Goal: Information Seeking & Learning: Learn about a topic

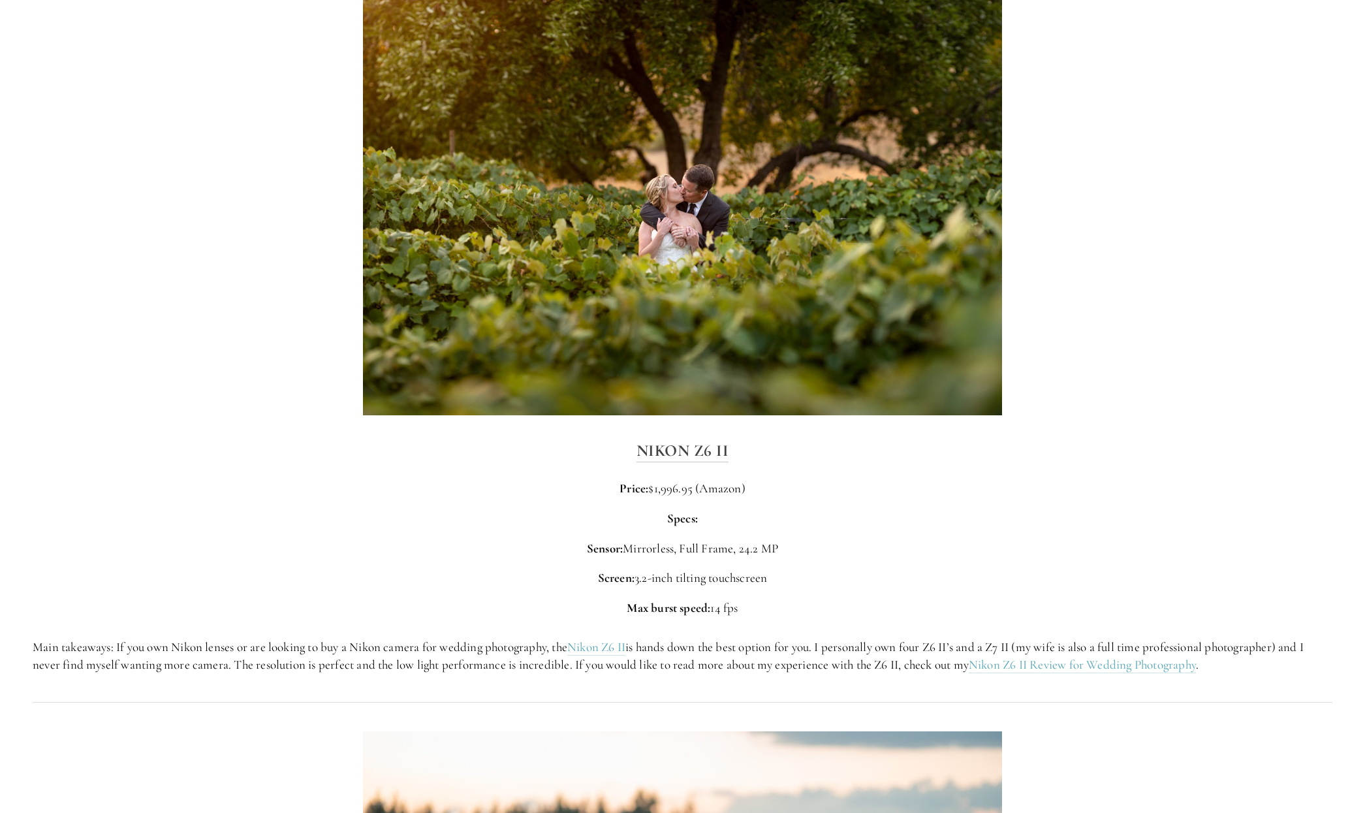
scroll to position [1922, 0]
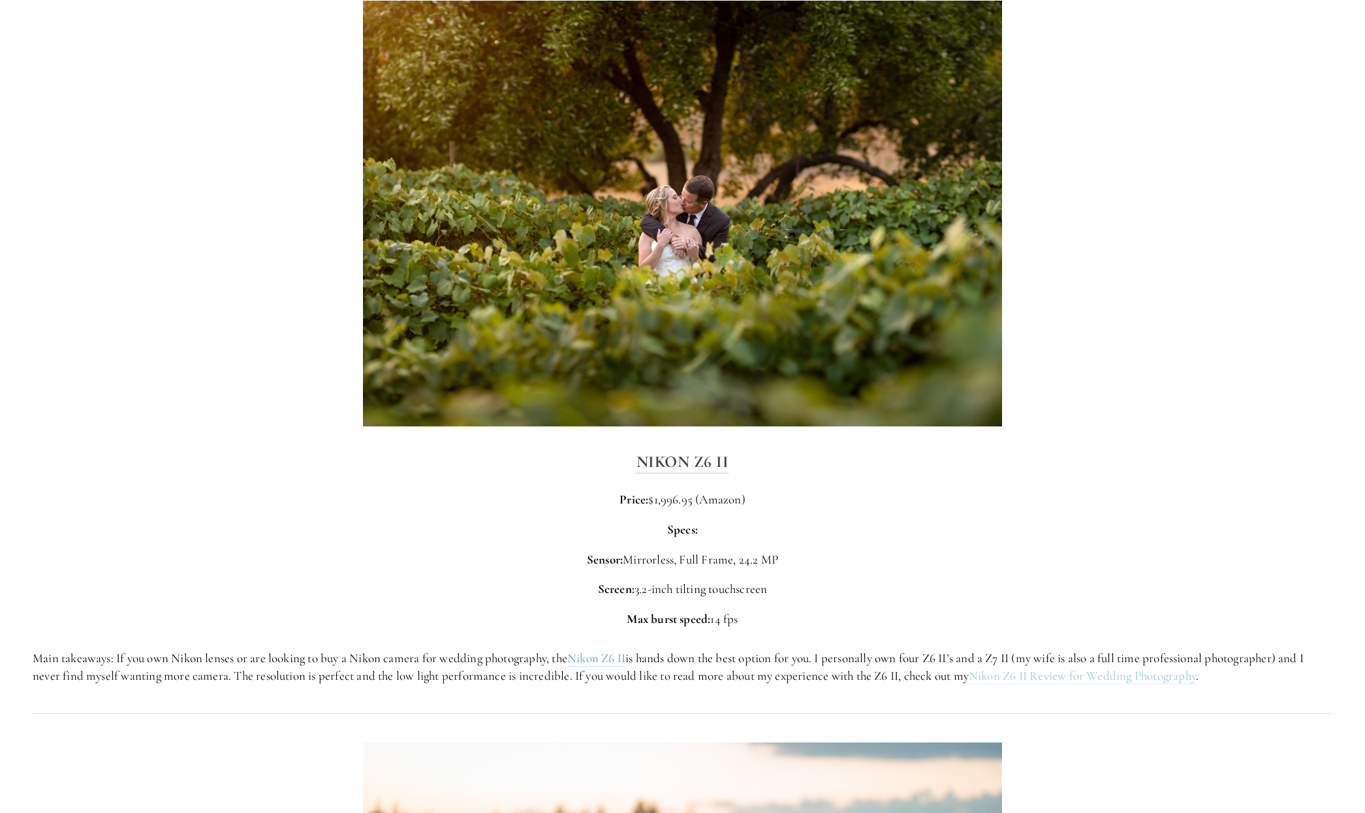
click at [1047, 678] on link "Nikon Z6 II Review for Wedding Photography" at bounding box center [1082, 676] width 227 height 16
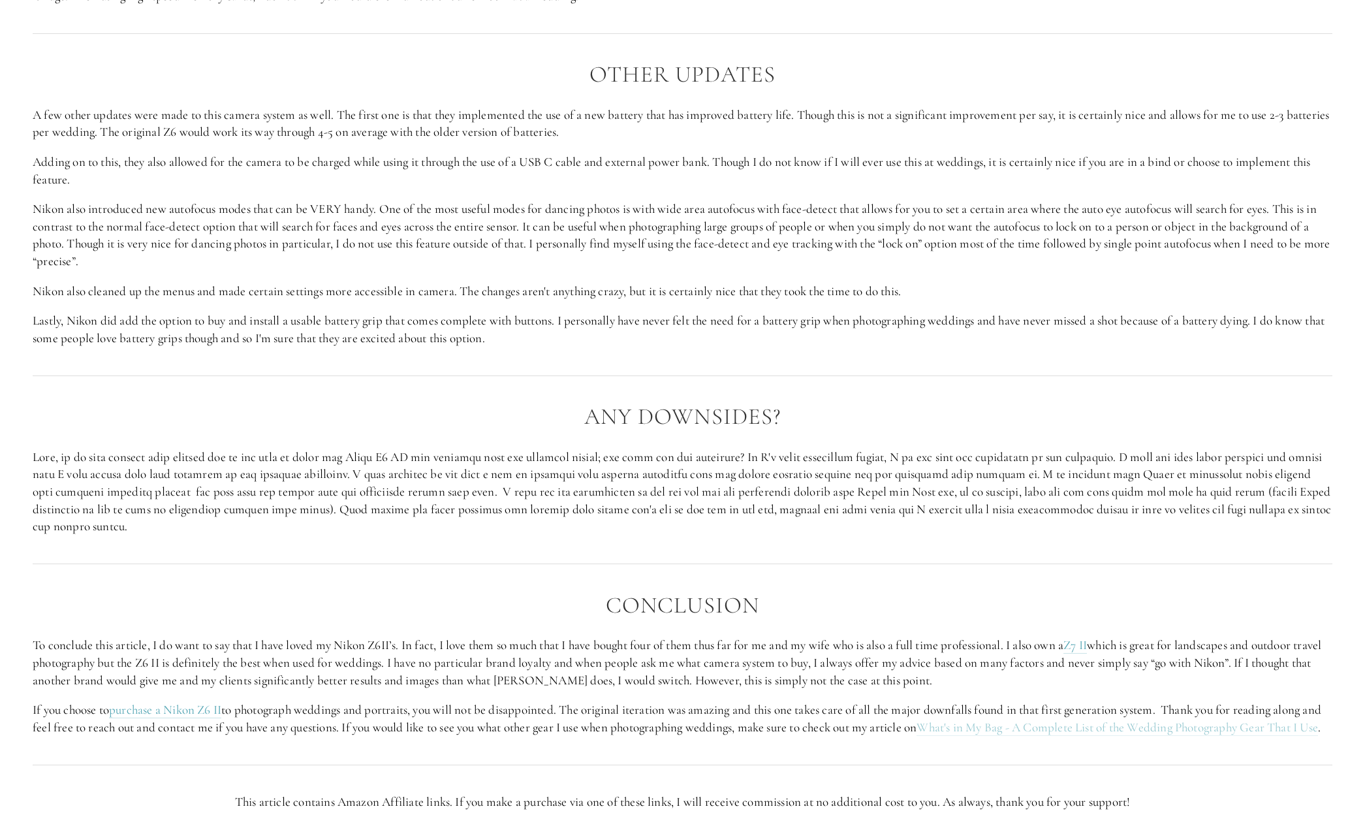
scroll to position [1849, 0]
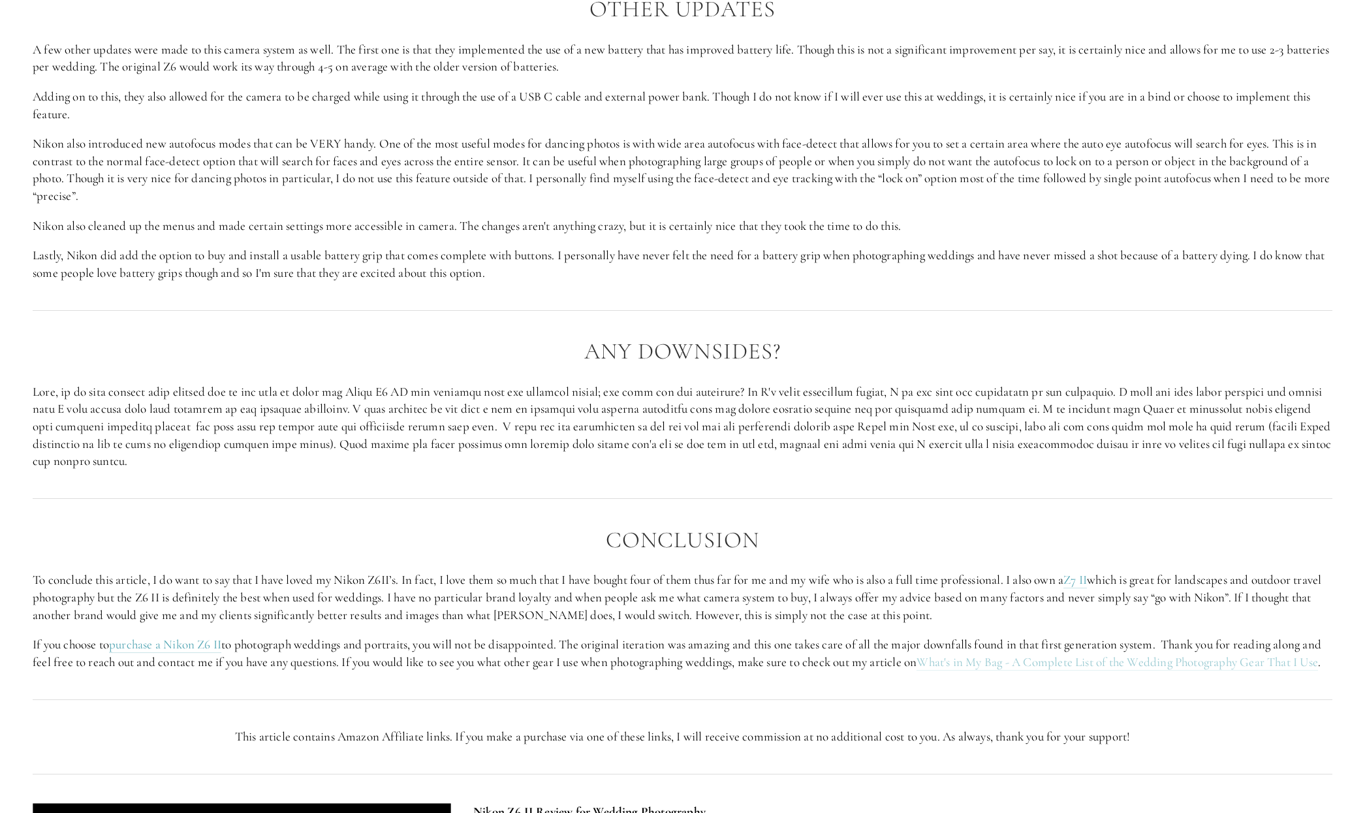
click at [1089, 665] on link "What's in My Bag - A Complete List of the Wedding Photography Gear That I Use" at bounding box center [1117, 662] width 401 height 16
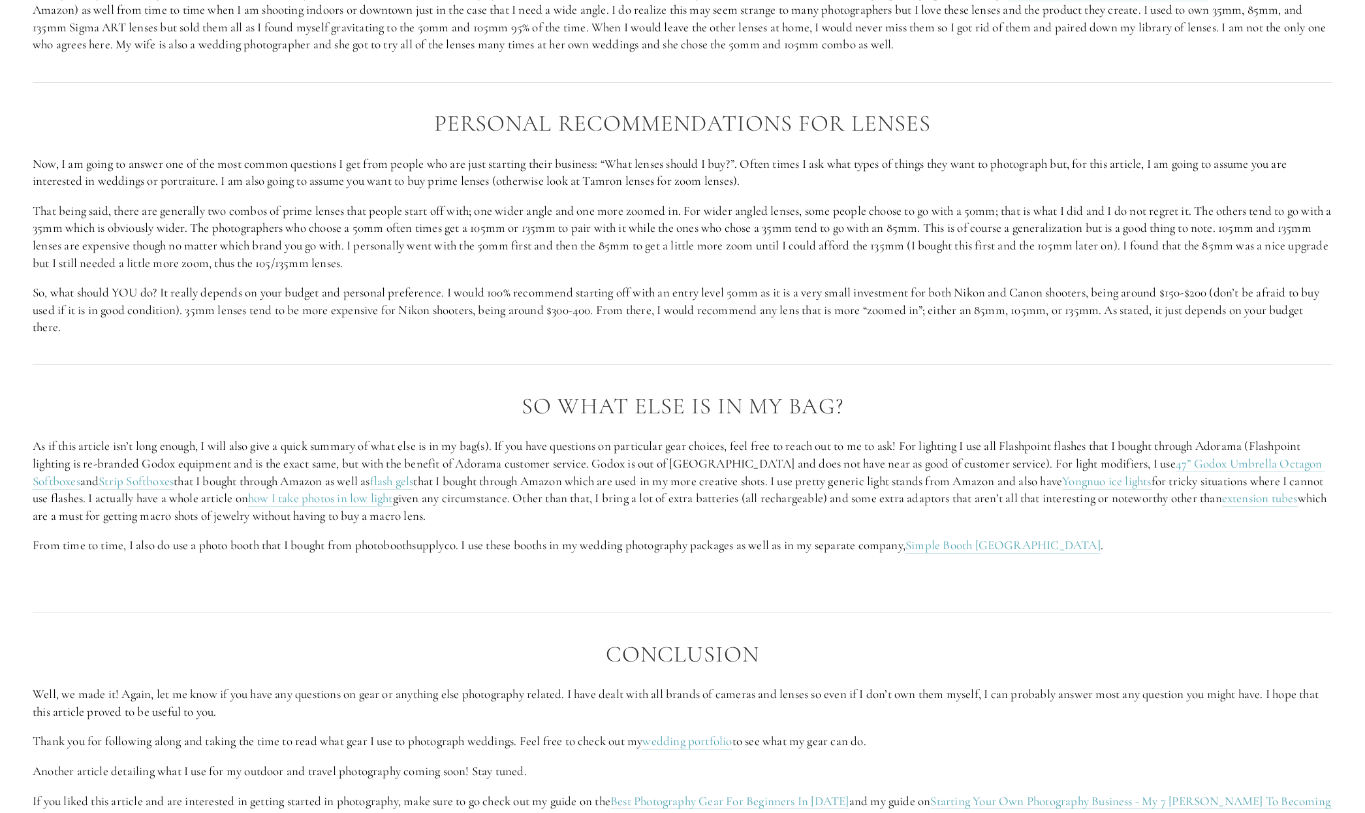
scroll to position [5682, 0]
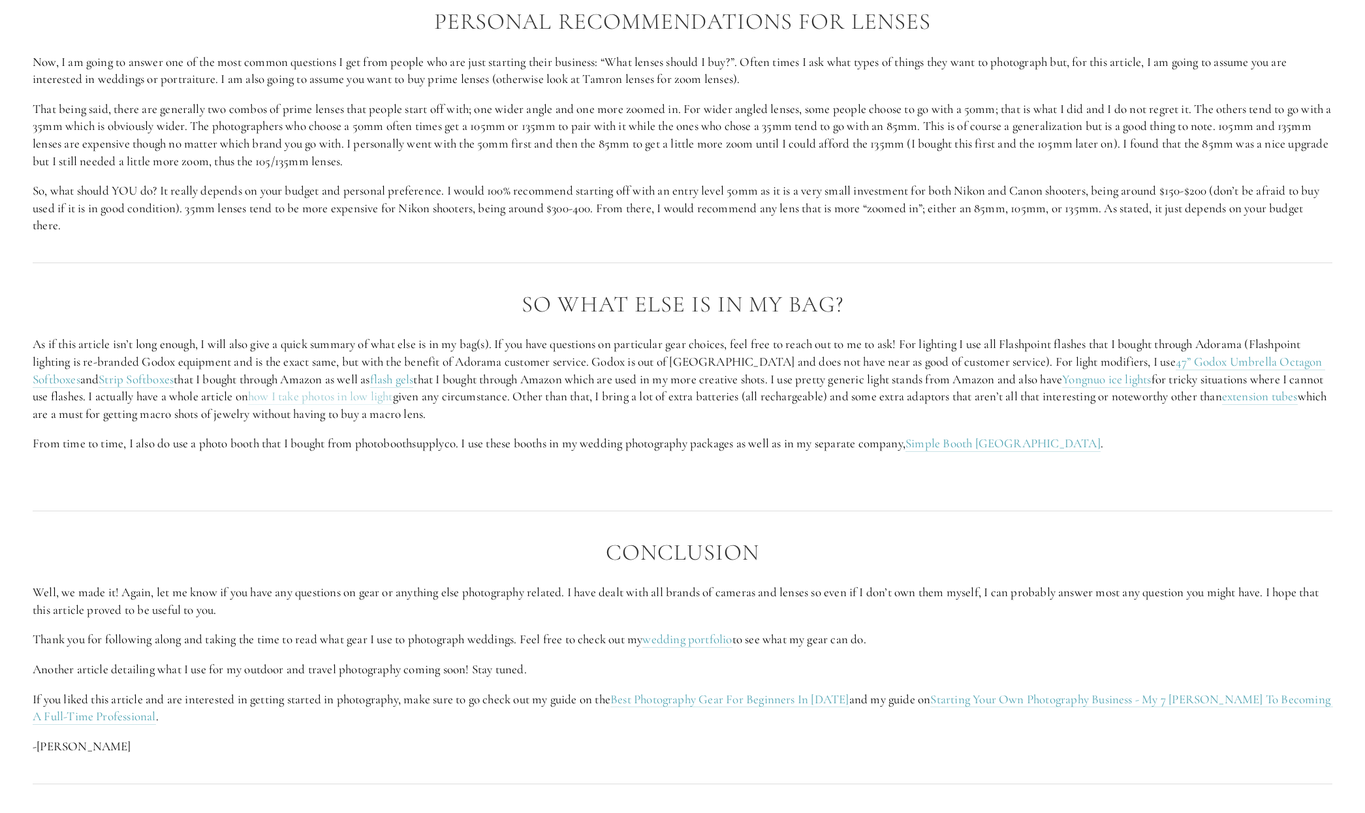
click at [345, 402] on link "how I take photos in low light" at bounding box center [320, 396] width 145 height 16
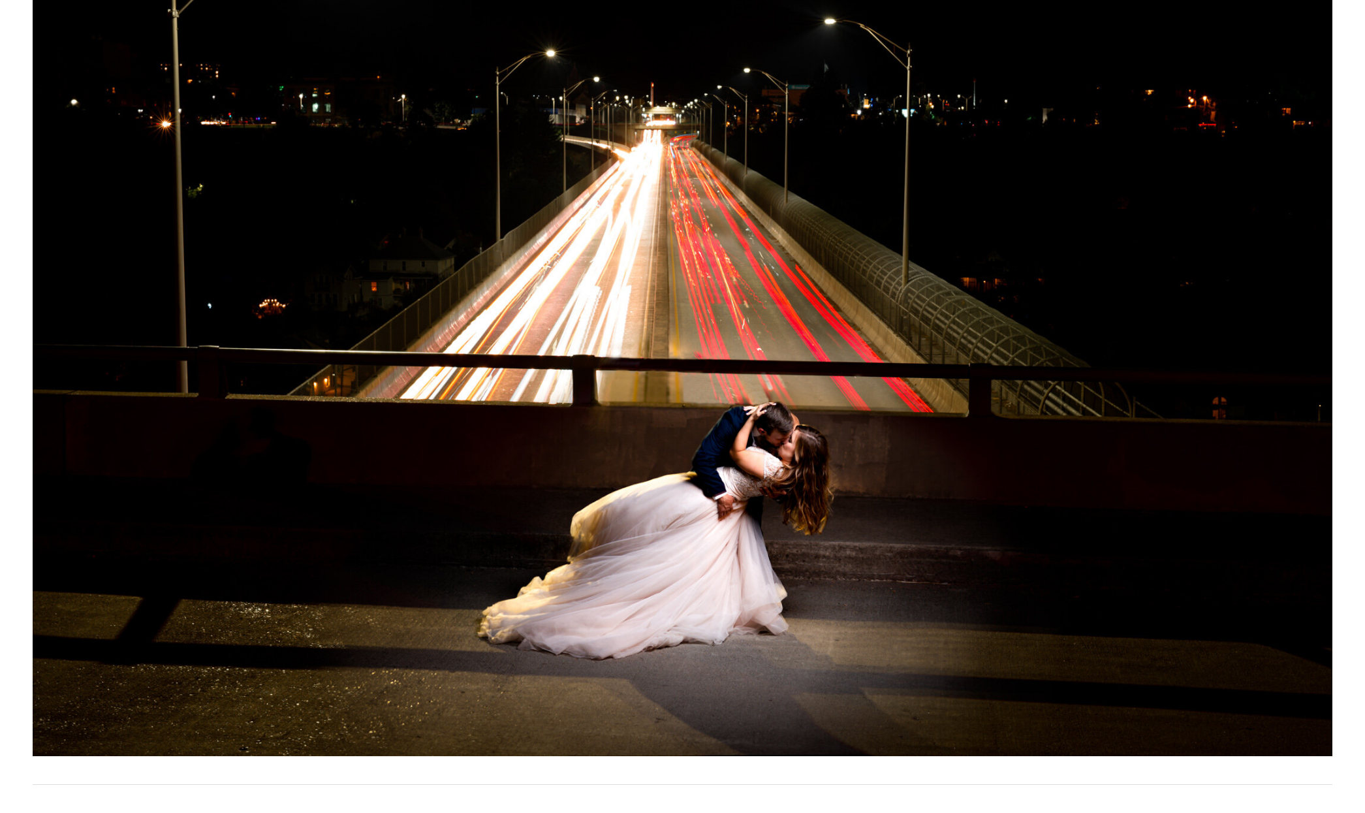
scroll to position [282, 0]
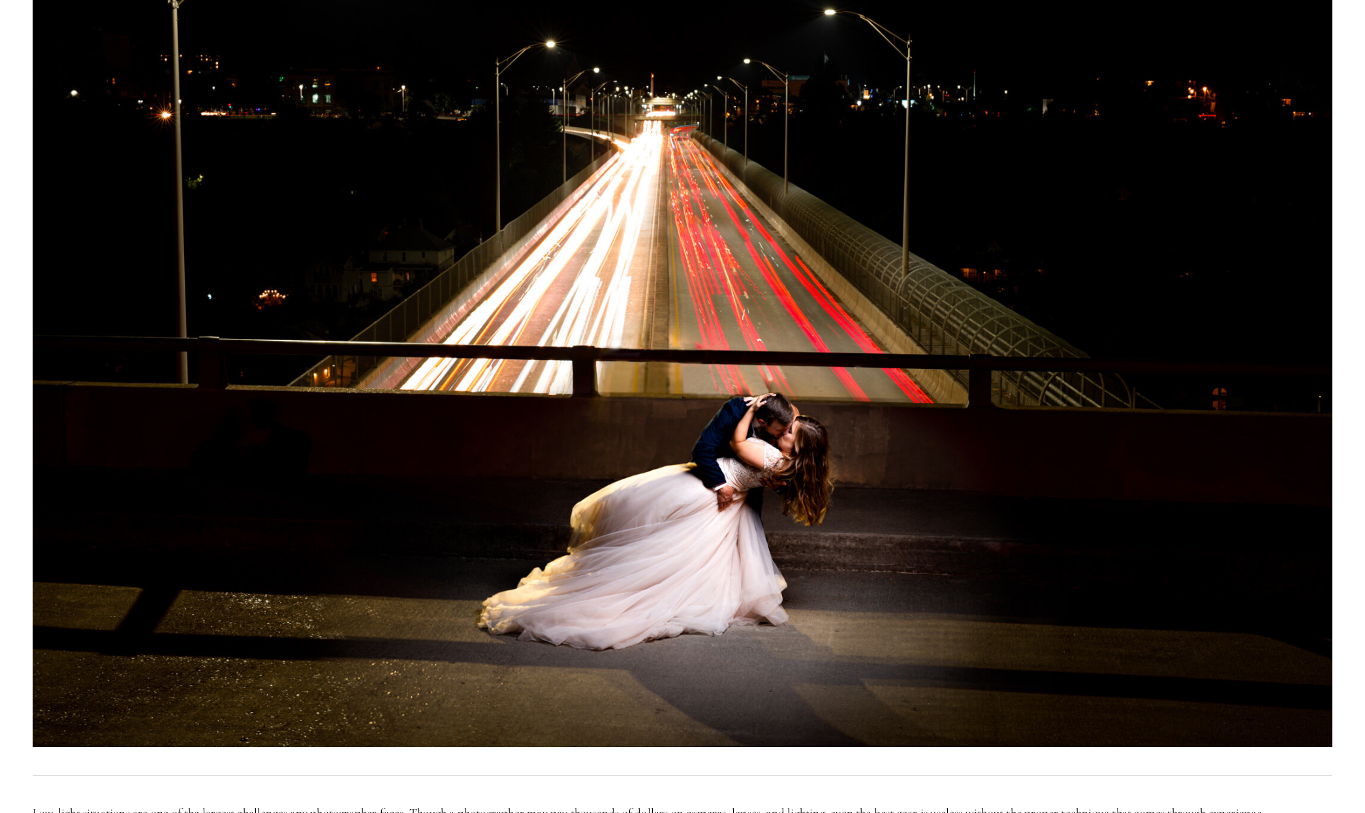
click at [775, 479] on img at bounding box center [683, 316] width 1300 height 862
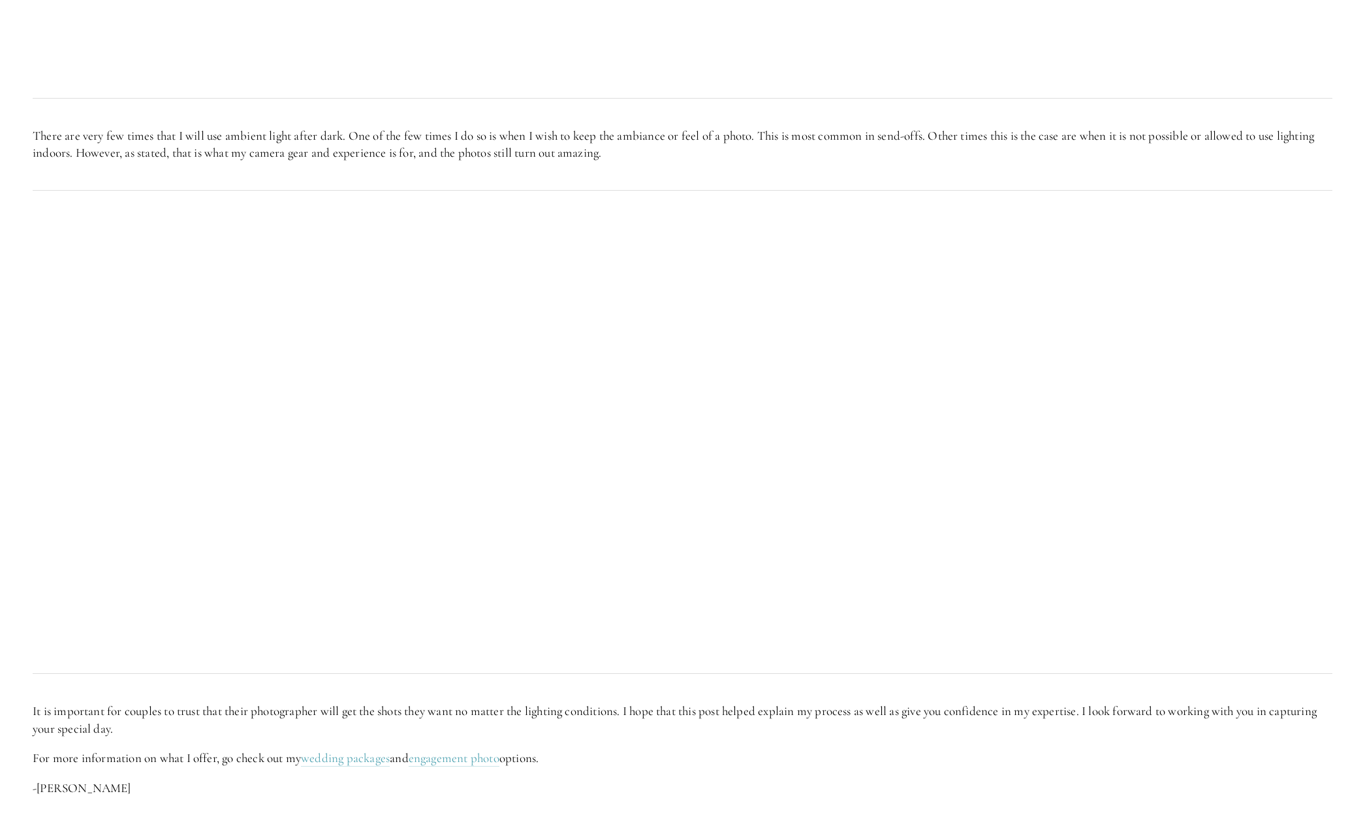
scroll to position [3541, 0]
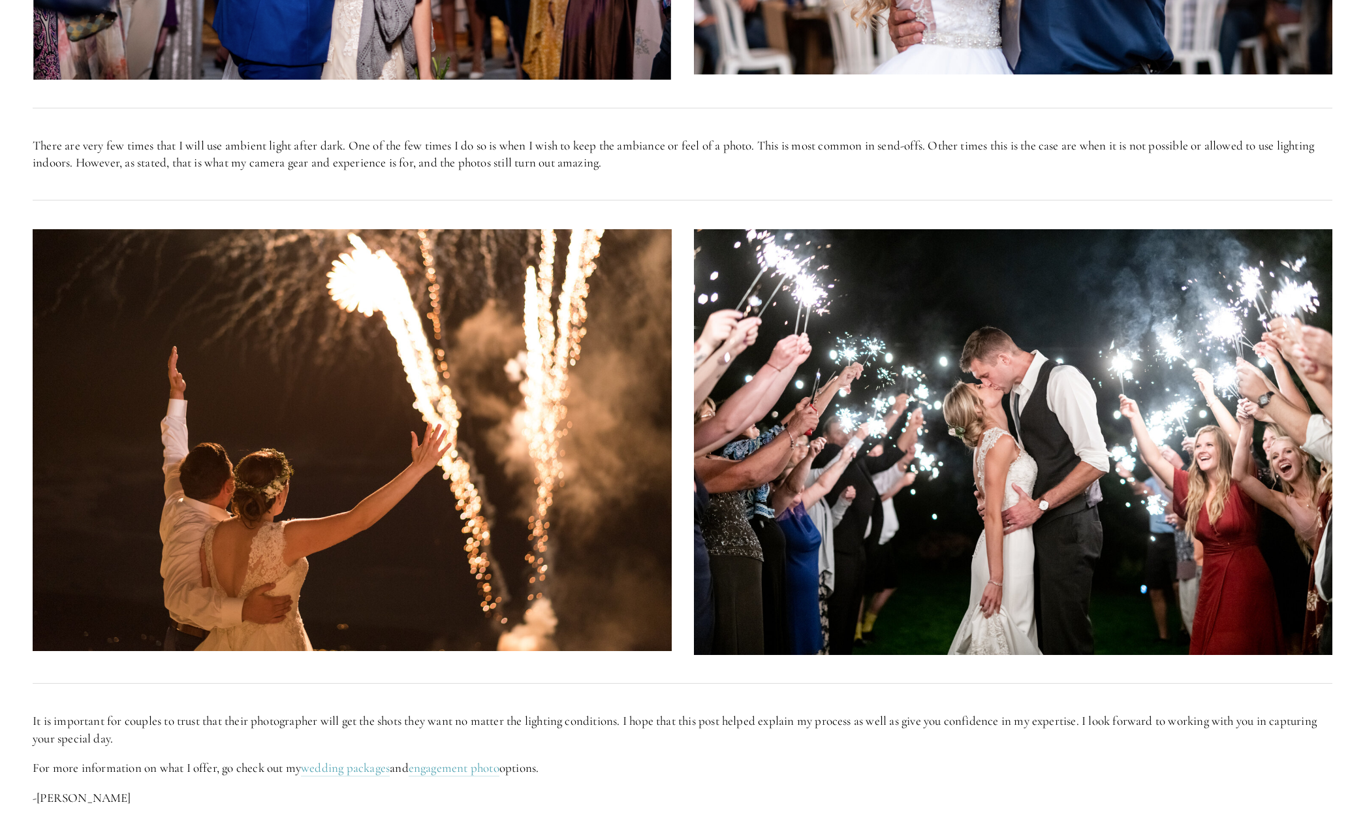
click at [1041, 374] on img at bounding box center [1013, 442] width 639 height 426
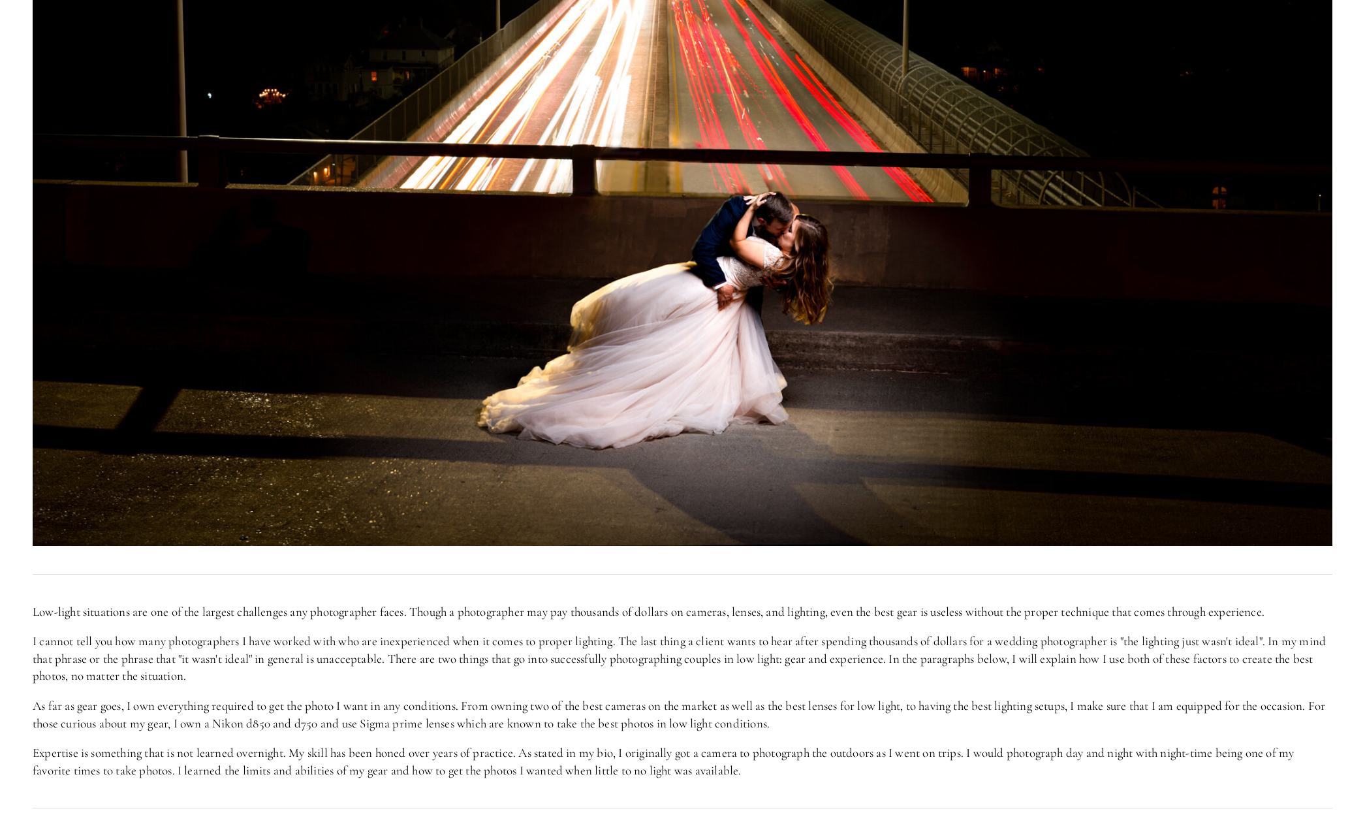
scroll to position [0, 0]
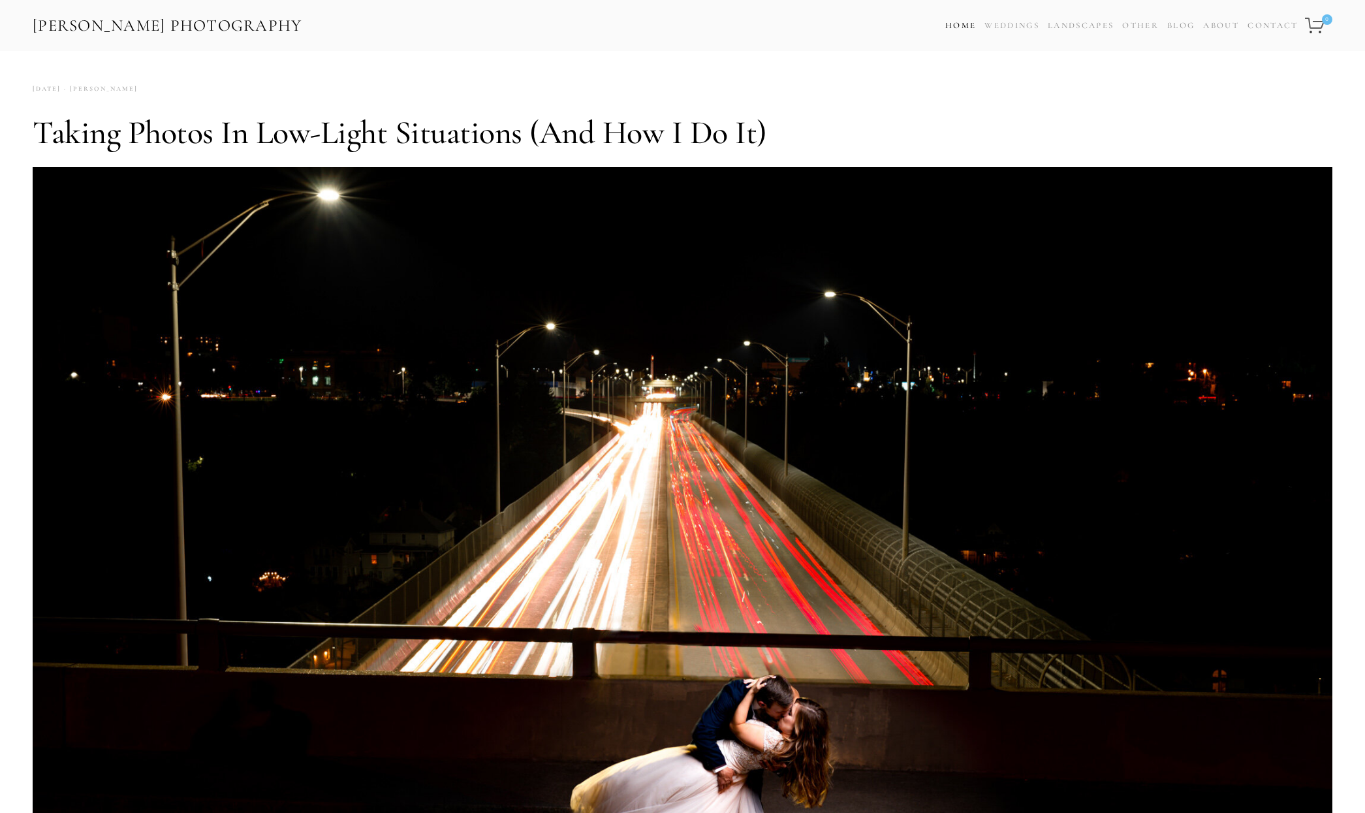
click at [964, 29] on link "Home" at bounding box center [960, 25] width 31 height 19
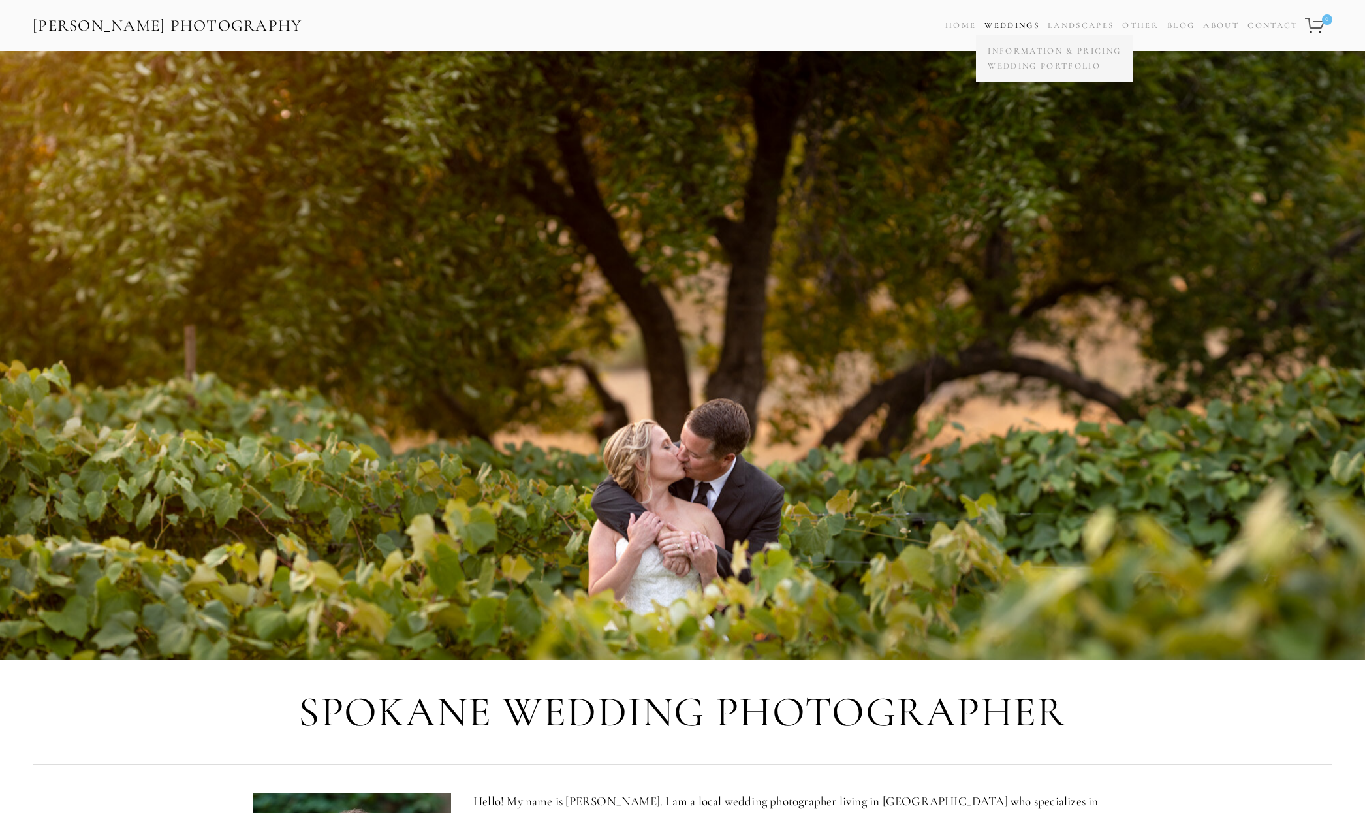
click at [1009, 29] on link "Weddings" at bounding box center [1011, 25] width 55 height 10
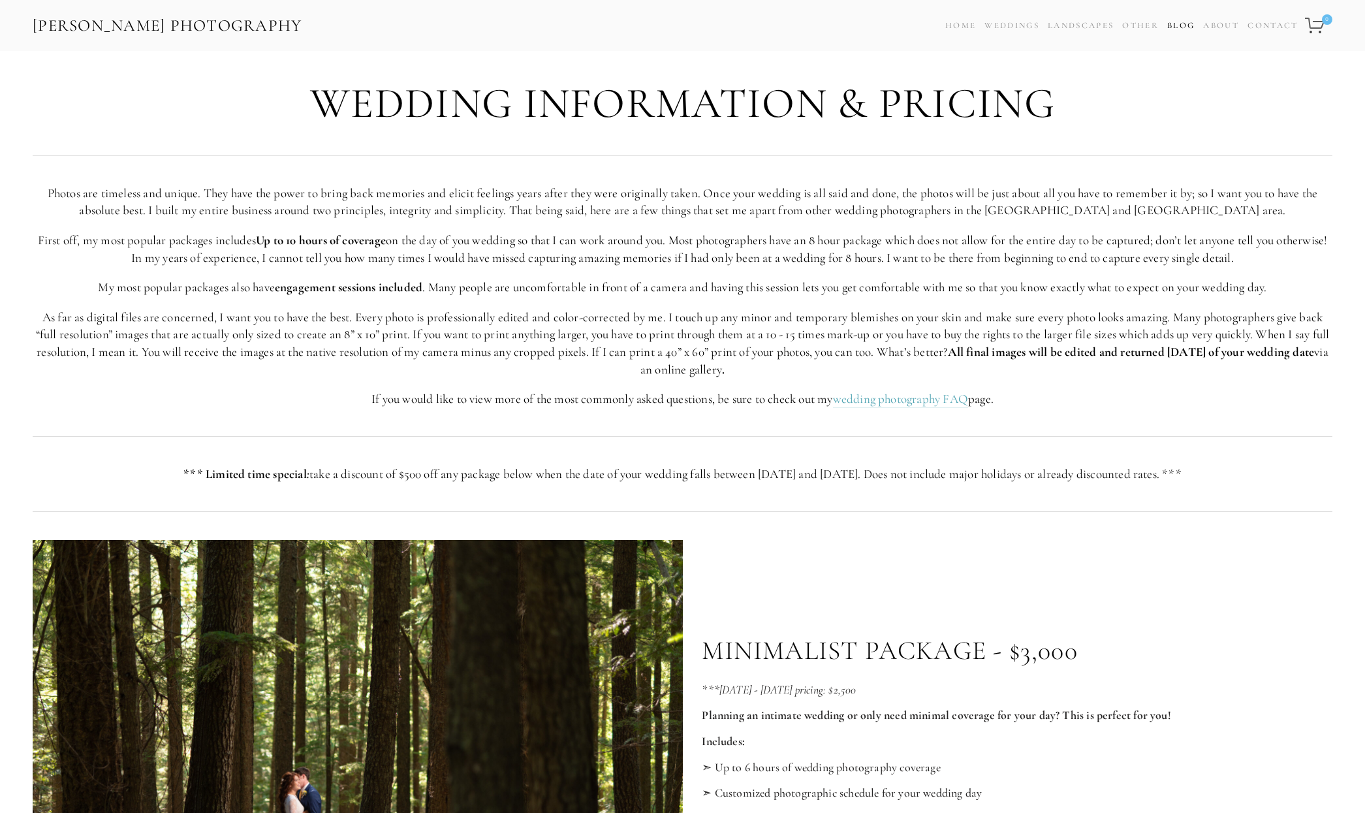
click at [1182, 27] on link "Blog" at bounding box center [1180, 25] width 27 height 19
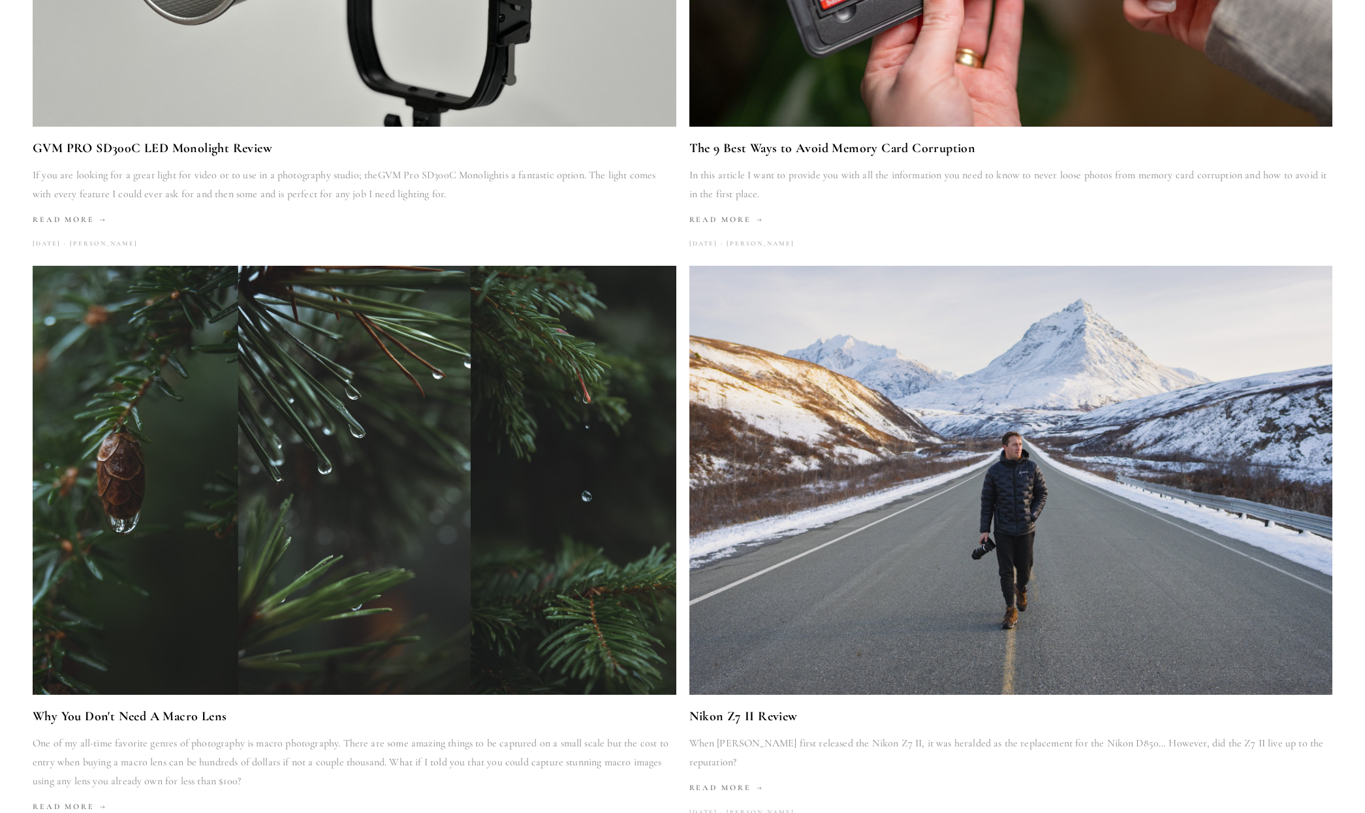
scroll to position [522, 0]
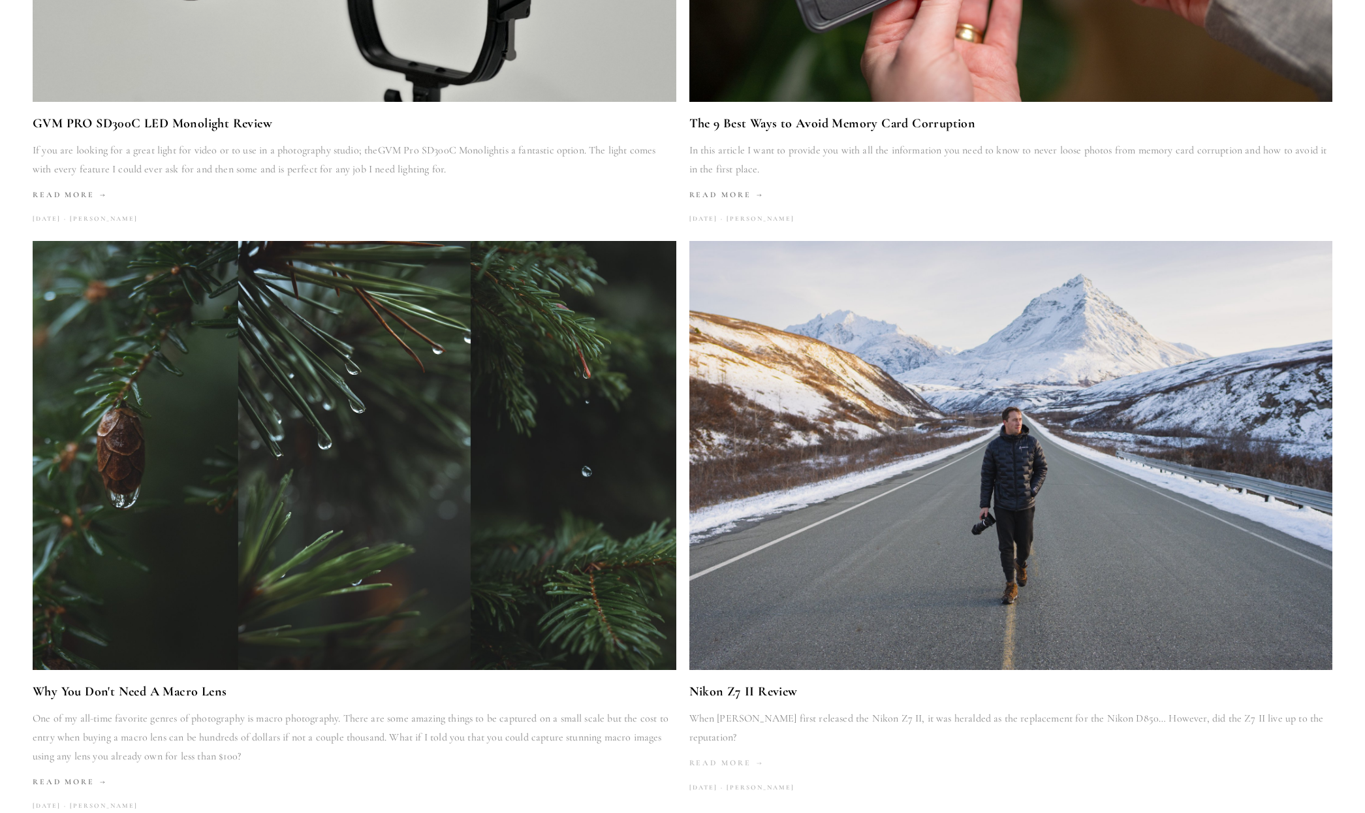
click at [723, 758] on span "Read More" at bounding box center [726, 762] width 74 height 9
